Goal: Navigation & Orientation: Find specific page/section

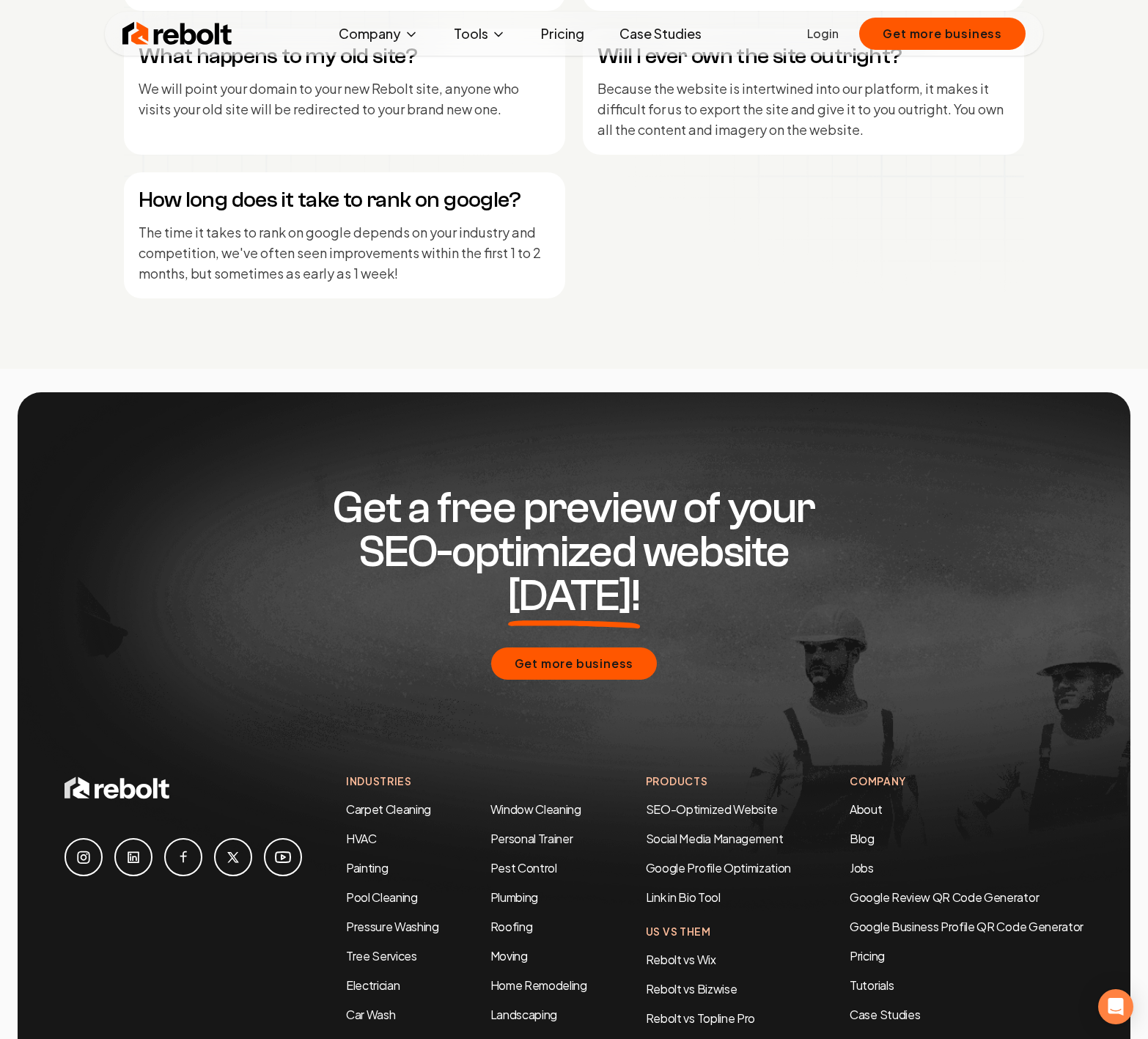
scroll to position [7061, 0]
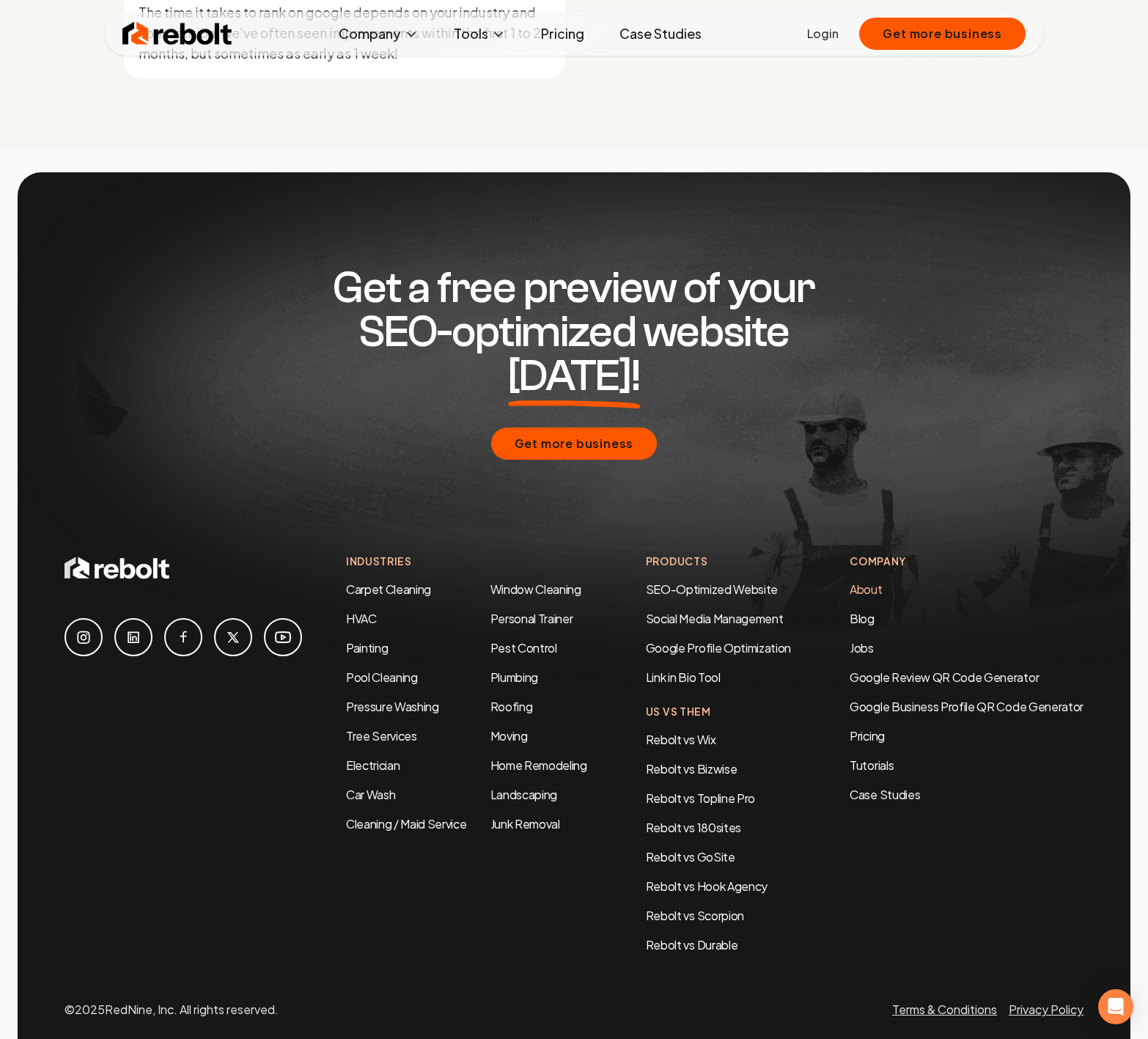
click at [859, 582] on link "About" at bounding box center [866, 589] width 32 height 15
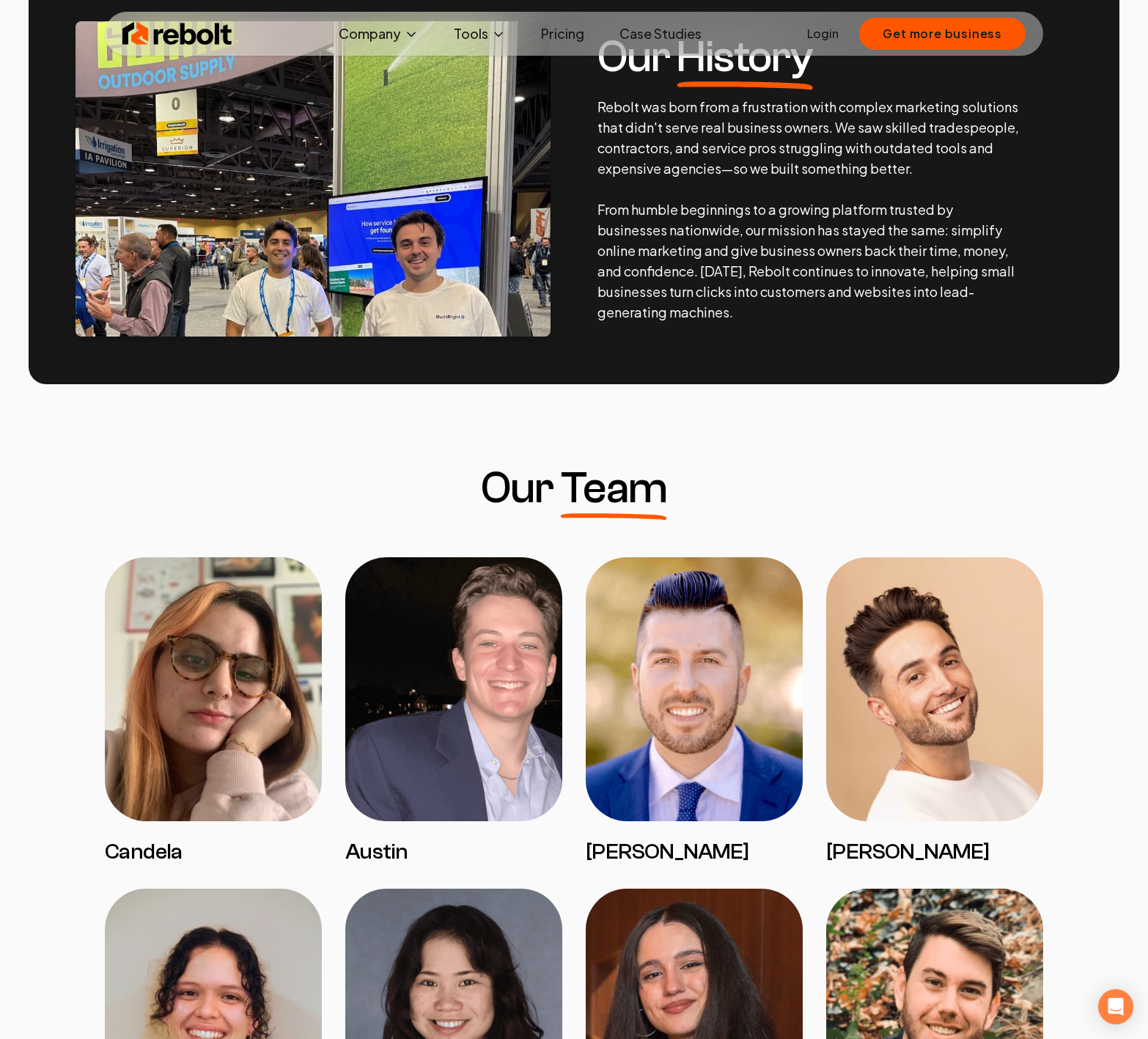
scroll to position [740, 0]
